Goal: Information Seeking & Learning: Find contact information

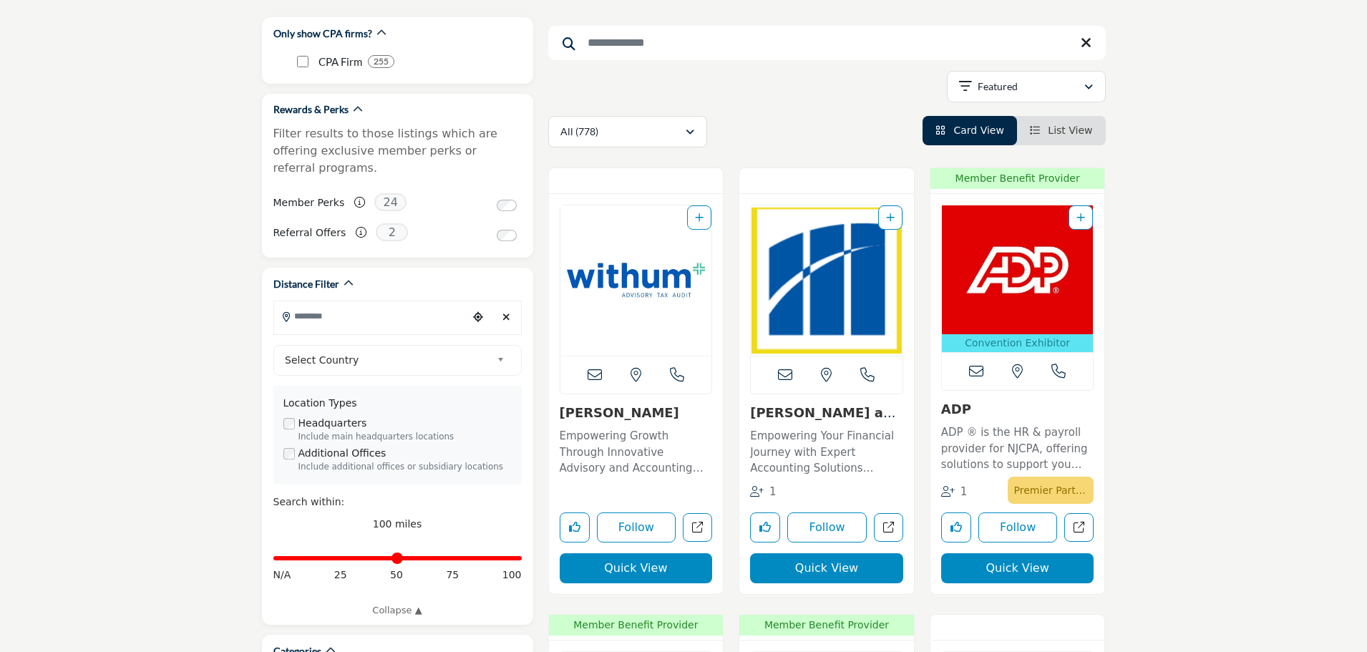
scroll to position [179, 0]
click at [327, 303] on input "Search Location" at bounding box center [370, 315] width 193 height 28
click at [383, 351] on span "Select Country" at bounding box center [388, 359] width 206 height 17
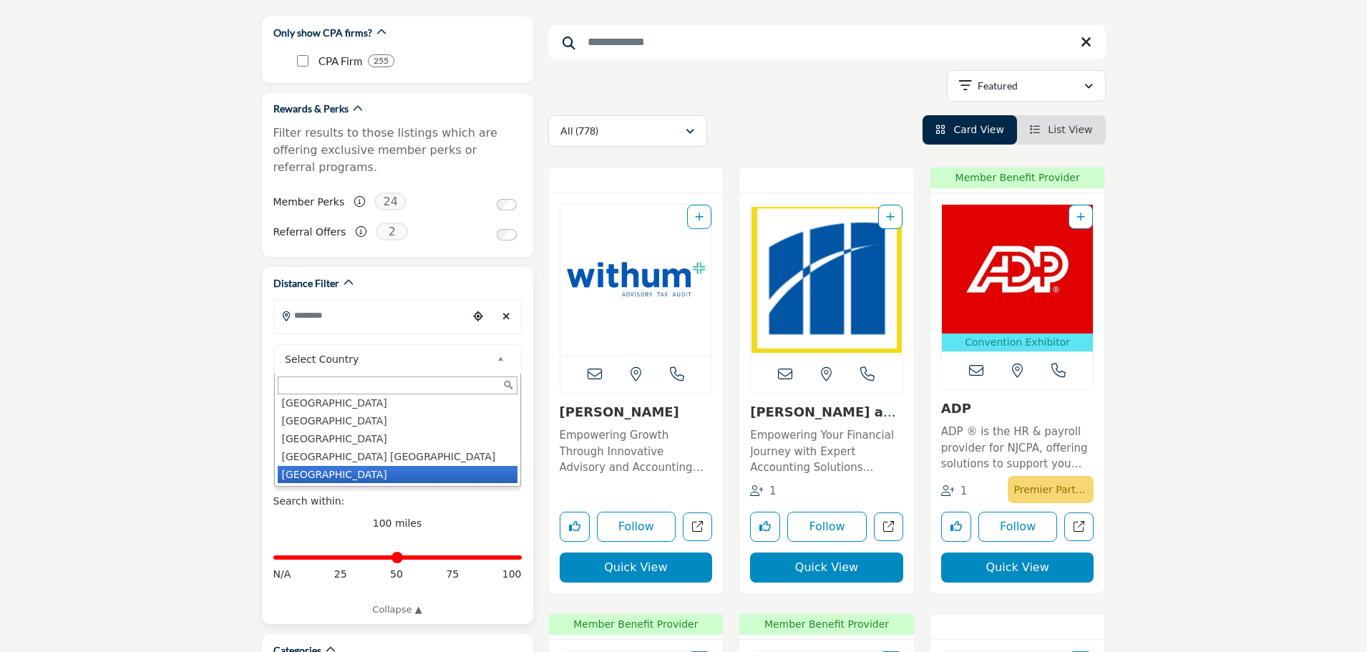
scroll to position [4135, 0]
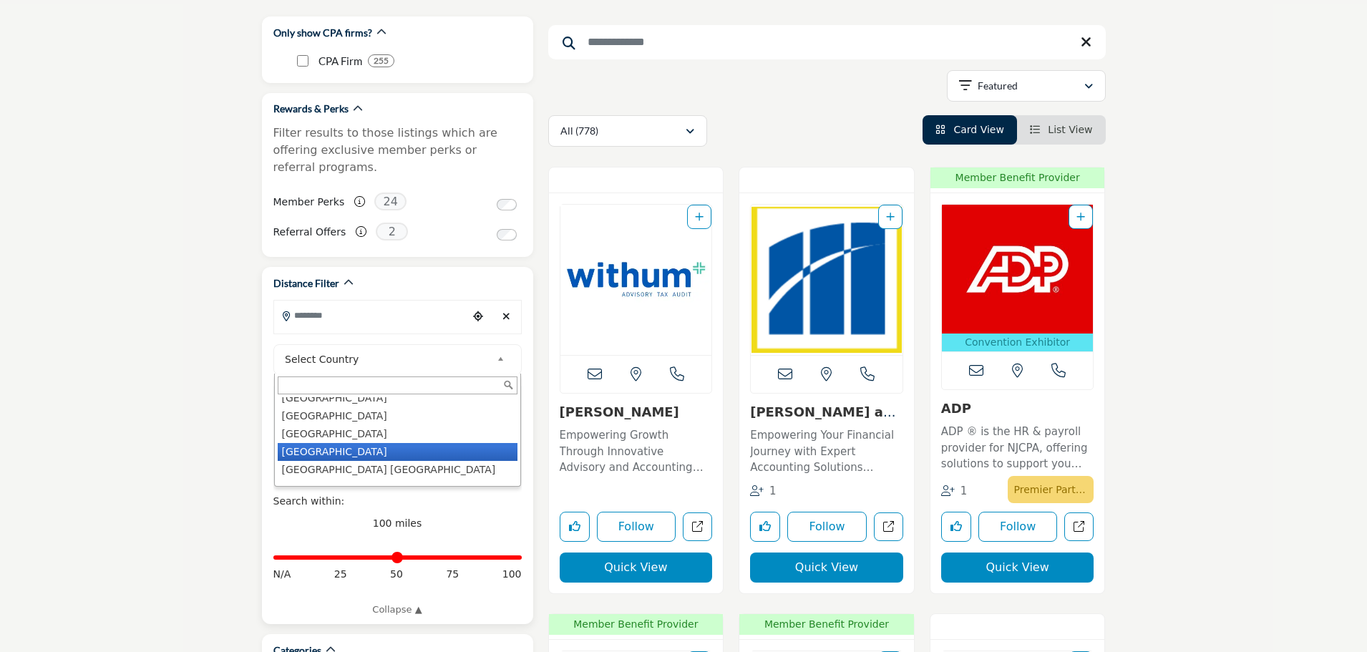
click at [325, 443] on li "[GEOGRAPHIC_DATA]" at bounding box center [398, 452] width 240 height 18
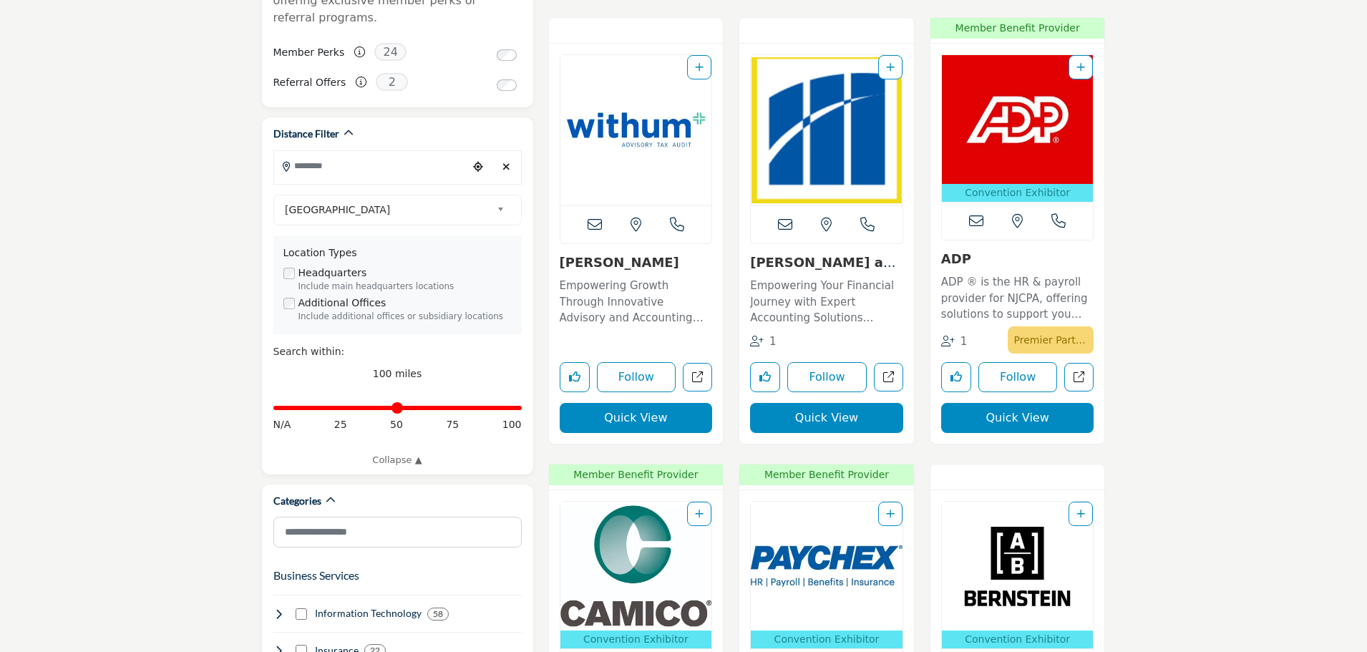
scroll to position [329, 0]
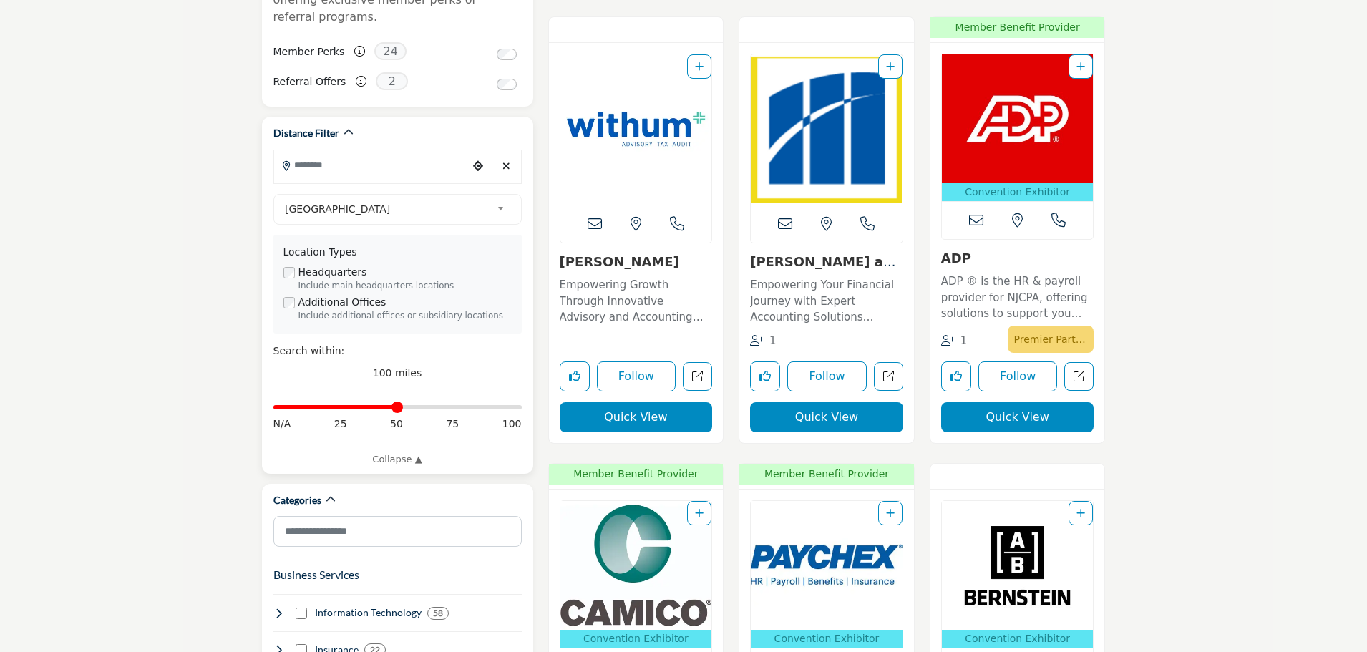
drag, startPoint x: 515, startPoint y: 392, endPoint x: 398, endPoint y: 397, distance: 117.5
type input "**"
click at [398, 406] on input "Distance in miles" at bounding box center [397, 407] width 248 height 3
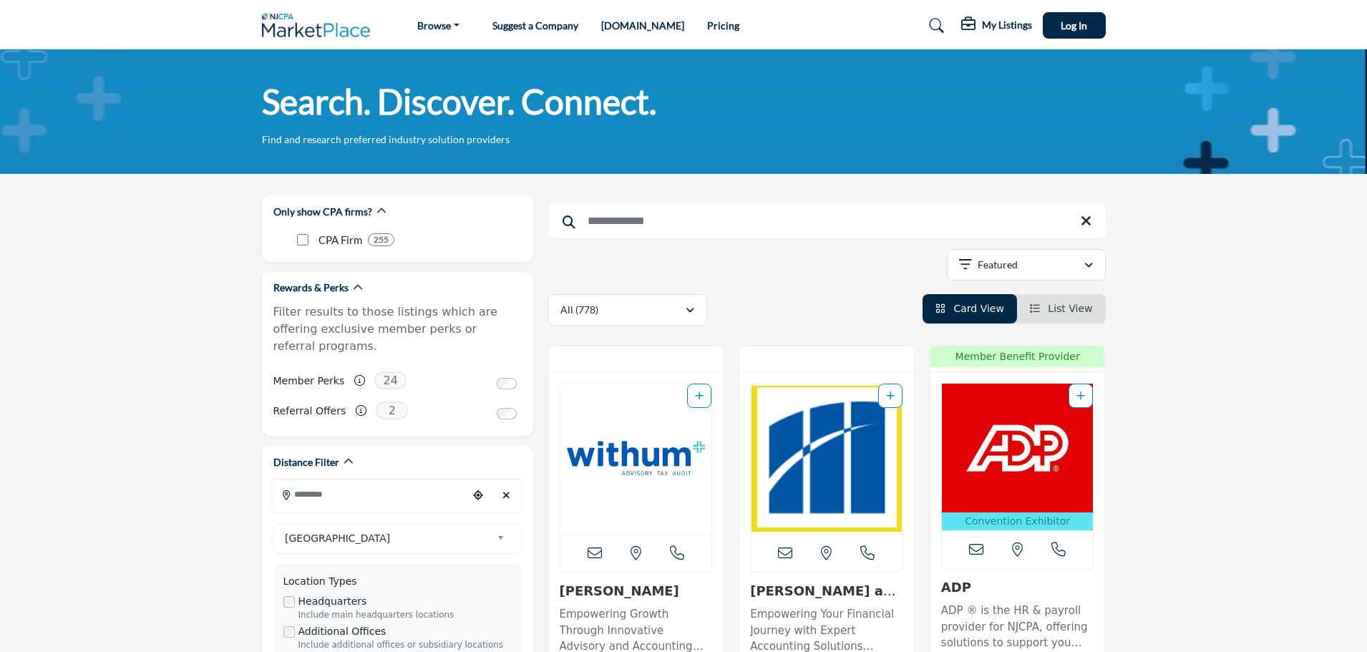
type input "**********"
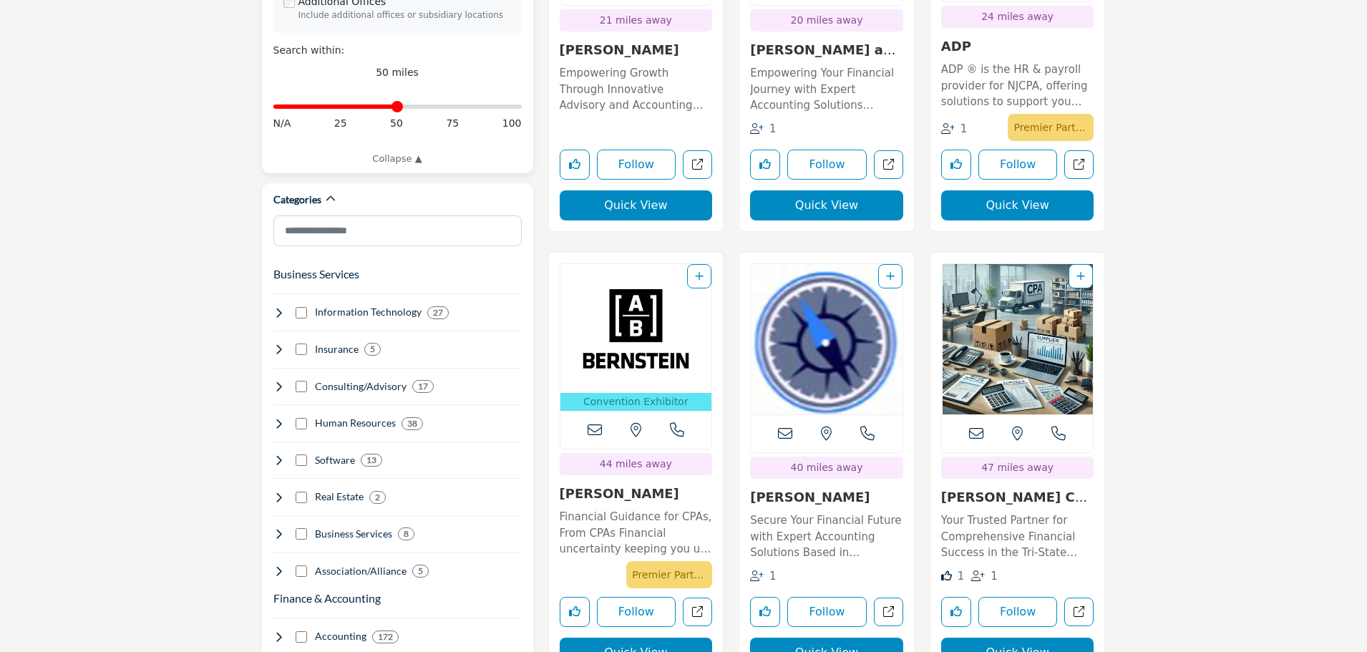
scroll to position [631, 0]
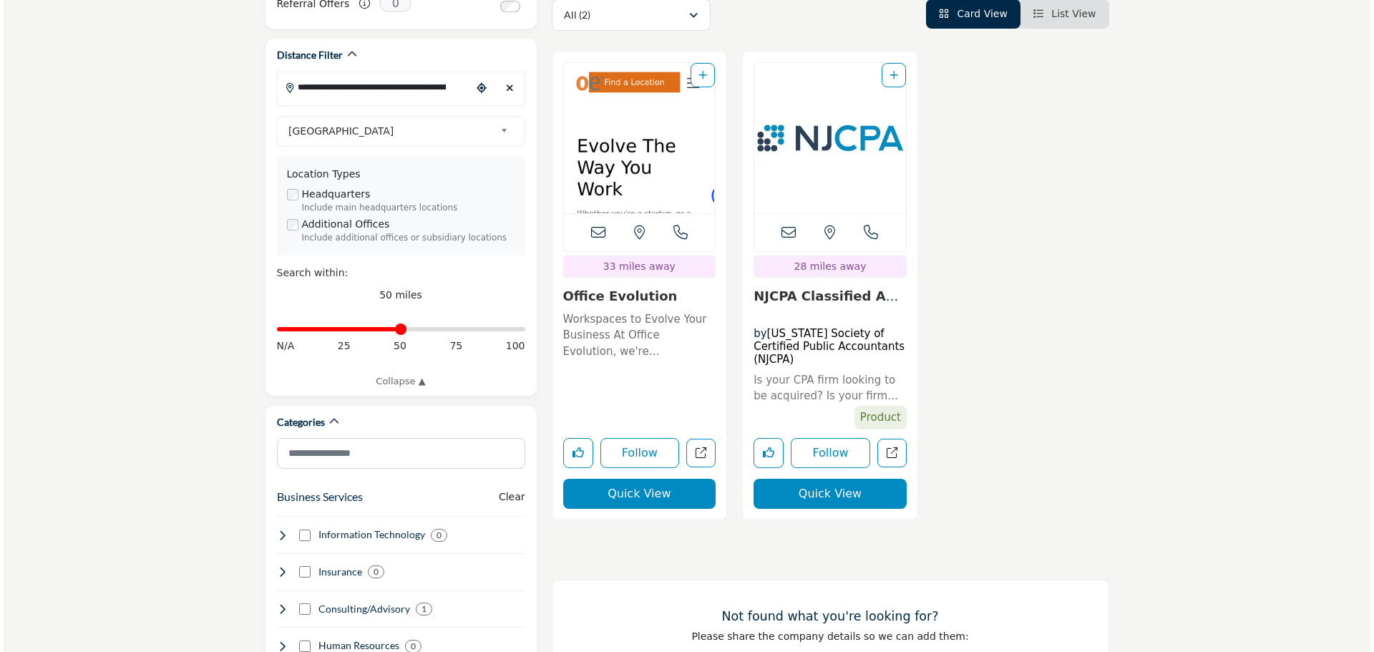
scroll to position [420, 0]
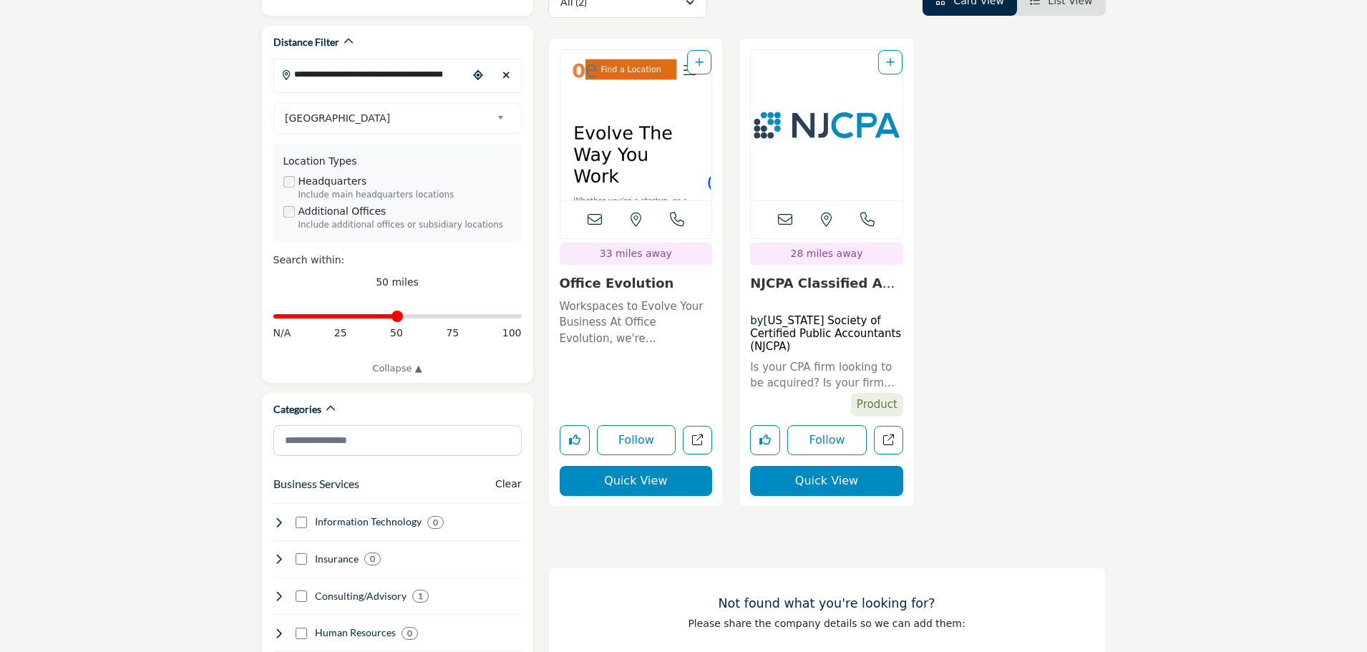
click at [626, 496] on button "Quick View" at bounding box center [636, 481] width 153 height 30
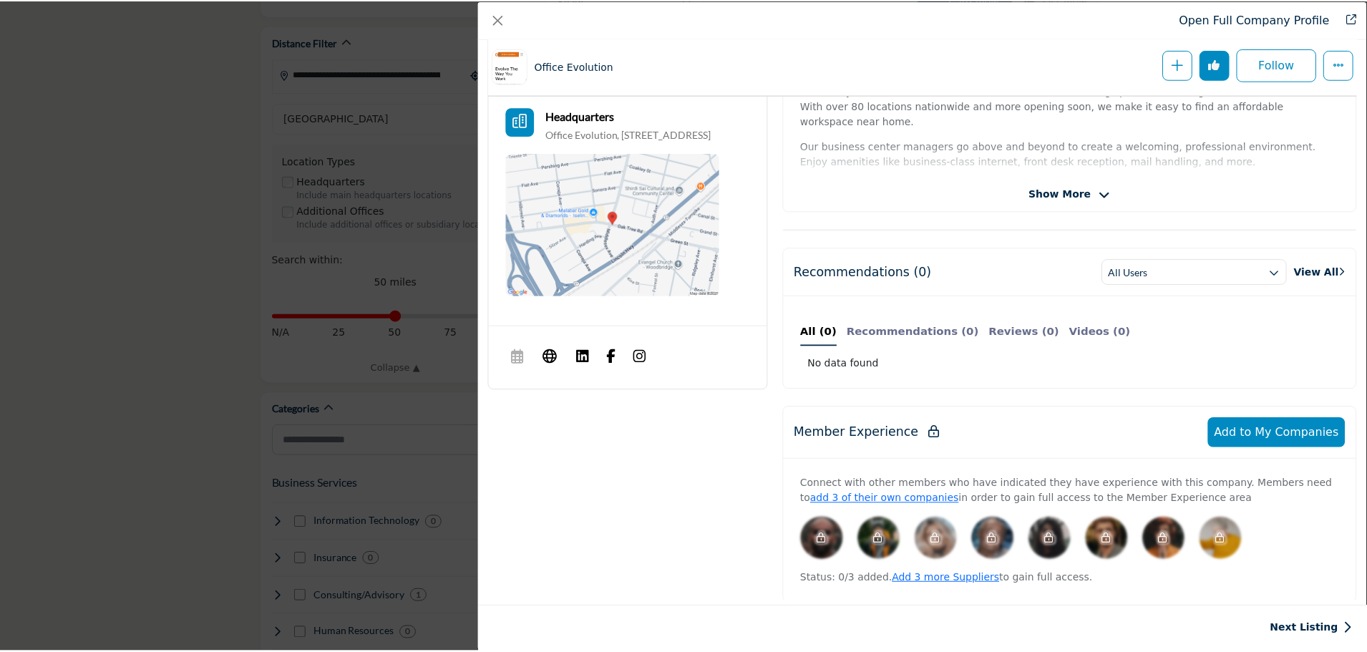
scroll to position [407, 0]
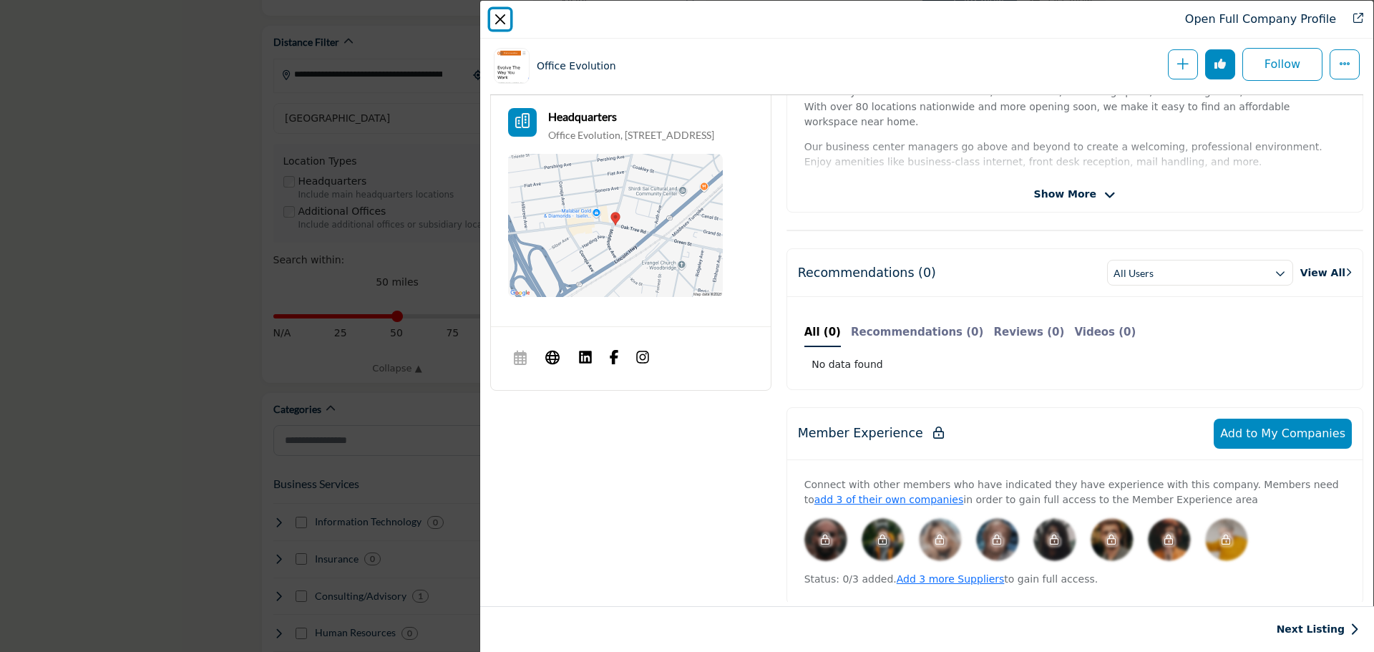
click at [504, 19] on button "Close" at bounding box center [500, 19] width 20 height 20
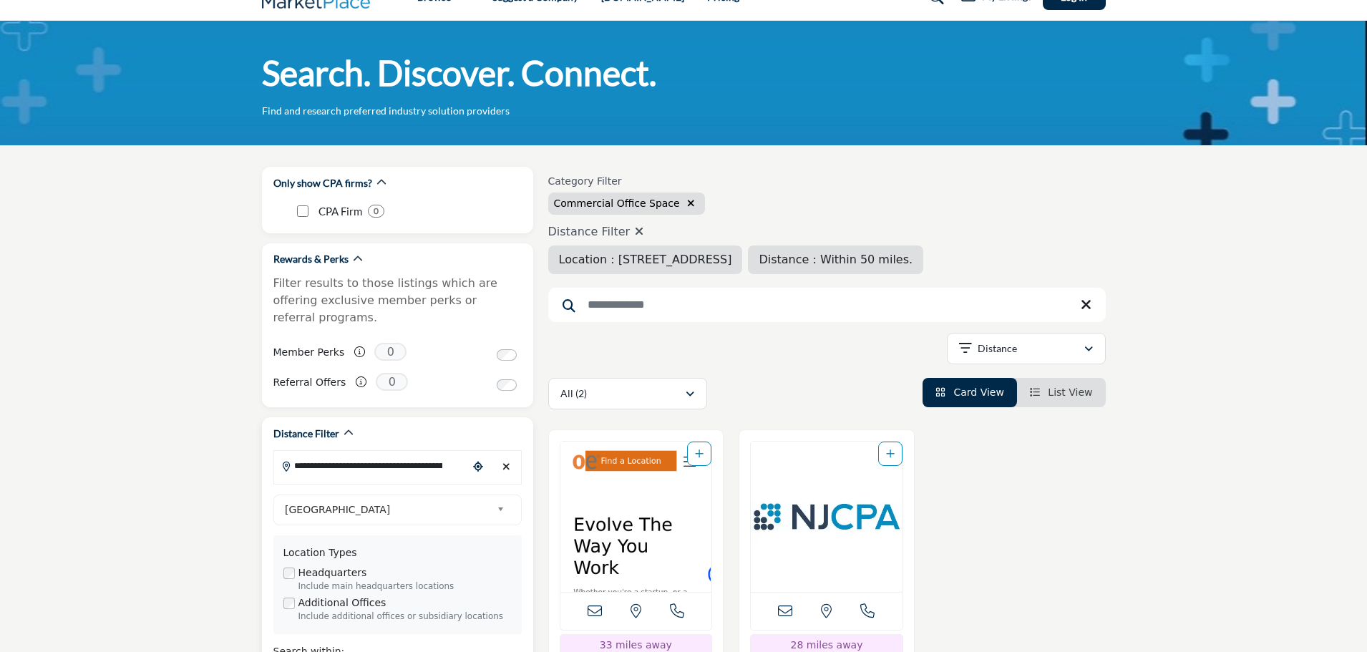
scroll to position [27, 0]
